Goal: Use online tool/utility

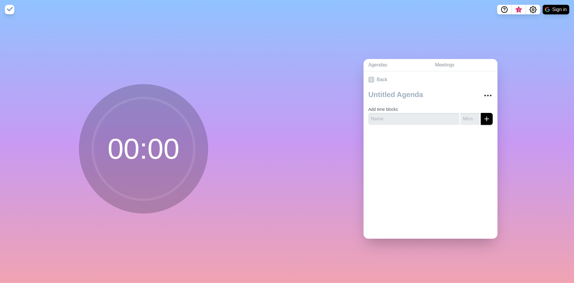
click at [398, 107] on form "Add time blocks" at bounding box center [430, 114] width 124 height 22
click at [398, 119] on input "text" at bounding box center [413, 119] width 91 height 12
type input "Group Presentation"
click at [465, 113] on input "number" at bounding box center [470, 119] width 19 height 12
type input "3"
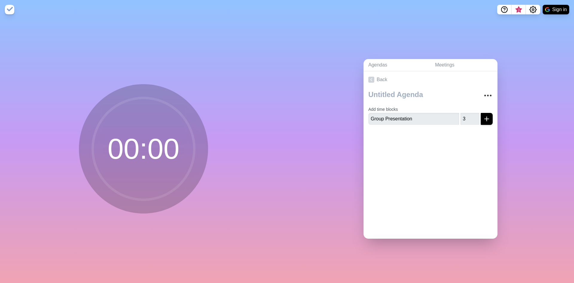
click at [444, 163] on div "Back Add time blocks Group Presentation 3" at bounding box center [431, 154] width 134 height 167
click at [483, 115] on icon "submit" at bounding box center [486, 118] width 7 height 7
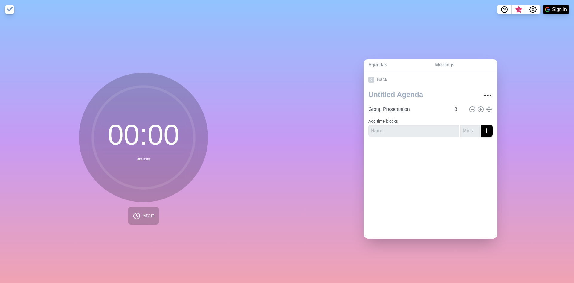
click at [236, 144] on div "00 : 00 3m Total Start" at bounding box center [143, 150] width 287 height 263
click at [128, 217] on button "Start" at bounding box center [143, 216] width 31 height 18
click at [470, 106] on circle at bounding box center [472, 108] width 5 height 5
